Goal: Find specific page/section: Find specific page/section

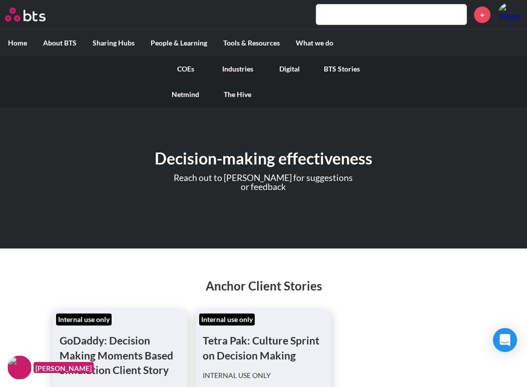
click at [185, 69] on link "COEs" at bounding box center [186, 69] width 52 height 26
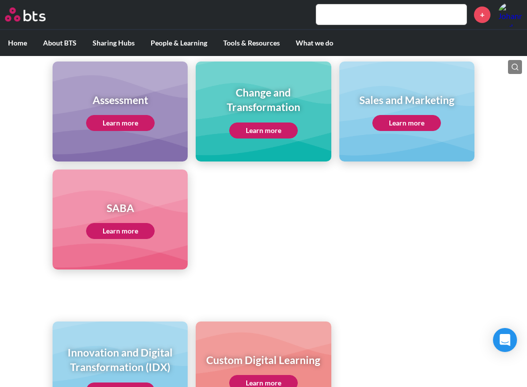
scroll to position [440, 0]
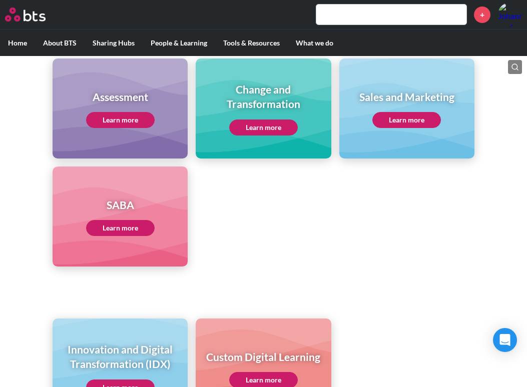
click at [264, 131] on link "Learn more" at bounding box center [263, 128] width 69 height 16
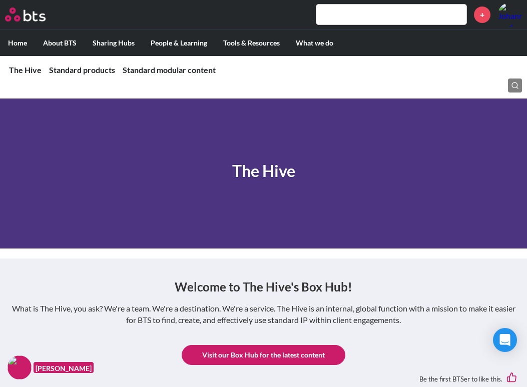
scroll to position [346, 0]
